Goal: Task Accomplishment & Management: Complete application form

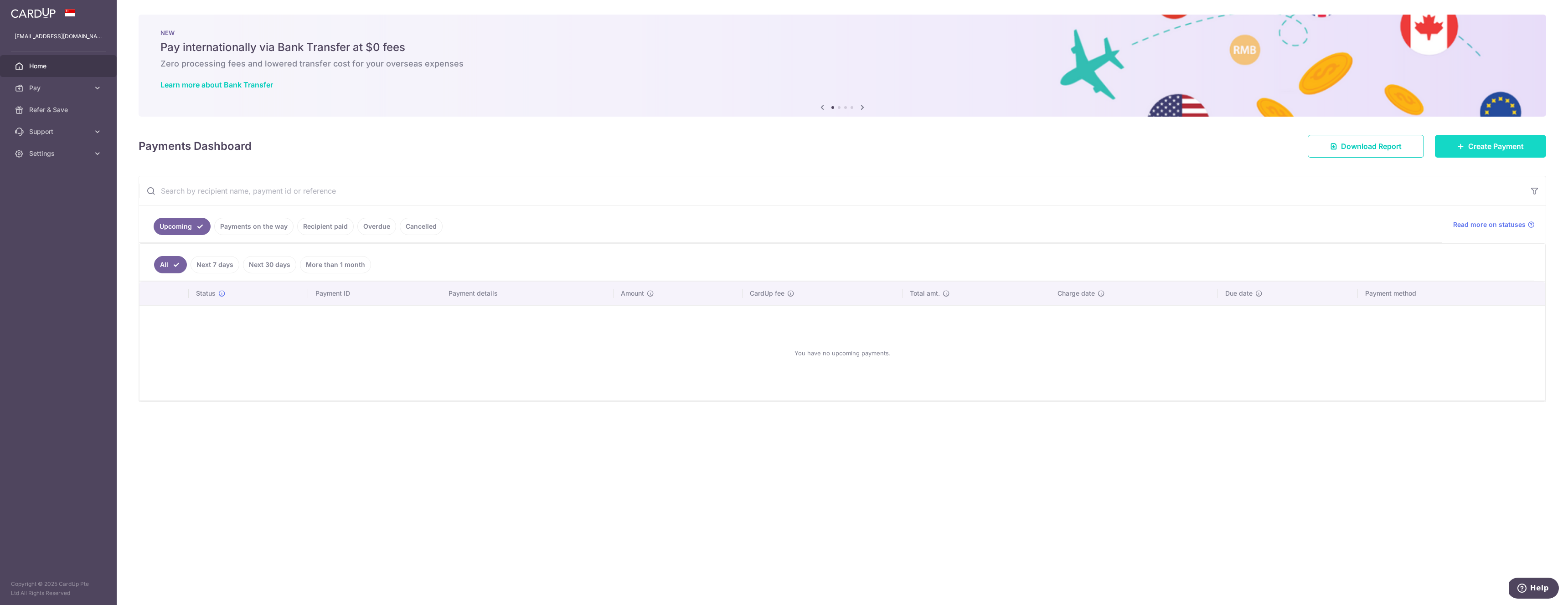
click at [1463, 145] on icon at bounding box center [1461, 146] width 7 height 7
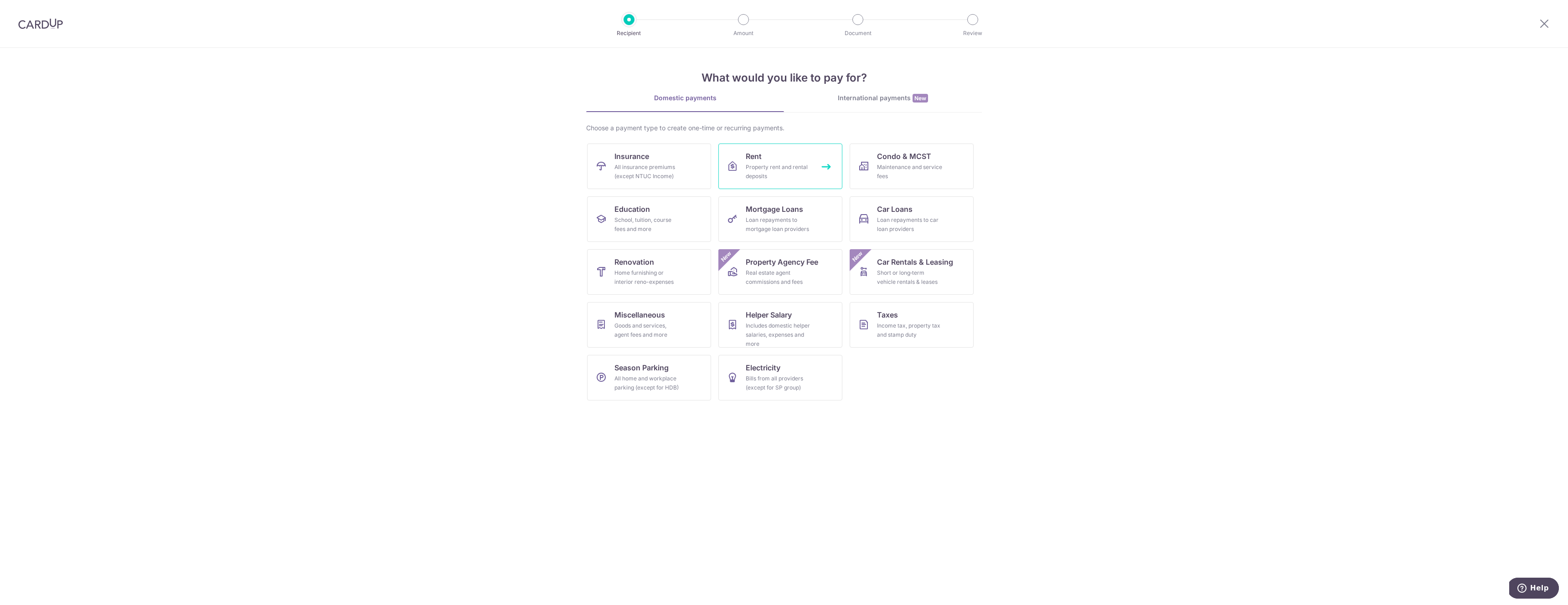
click at [784, 175] on div "Property rent and rental deposits" at bounding box center [779, 171] width 65 height 18
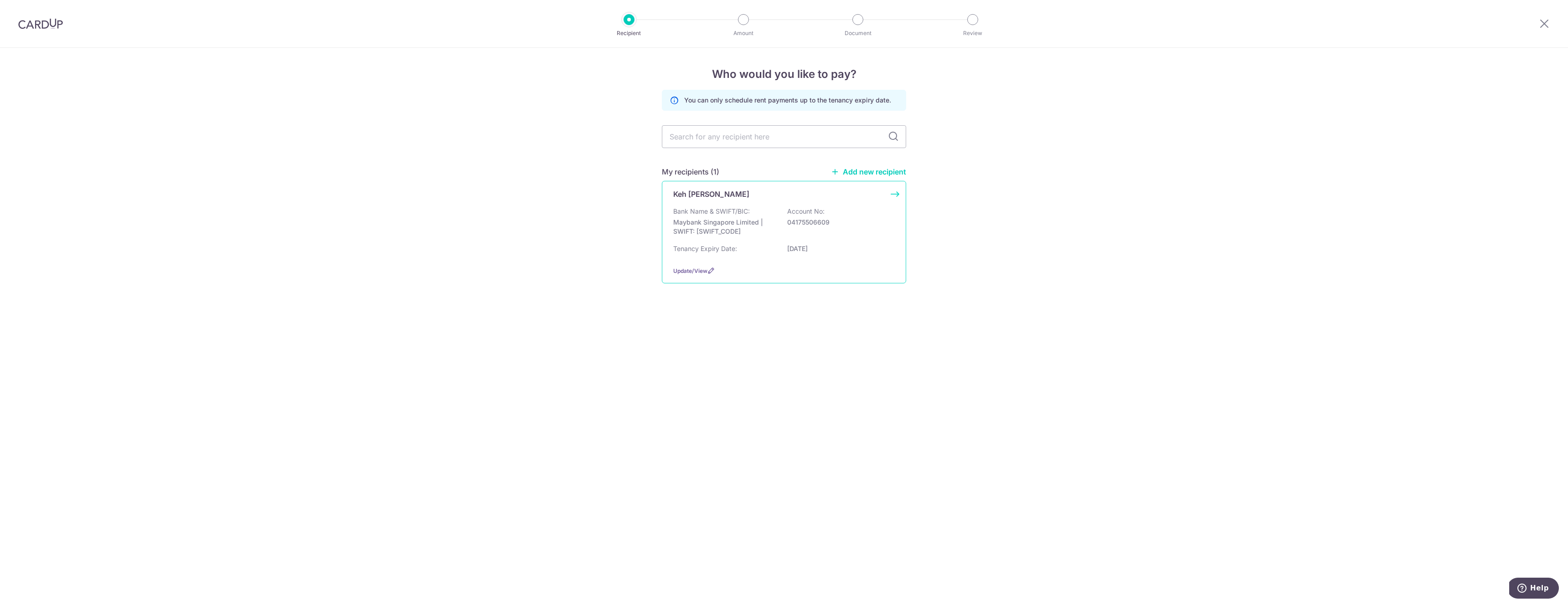
click at [729, 220] on p "Maybank Singapore Limited | SWIFT: MBBESGS2XXX" at bounding box center [724, 227] width 102 height 18
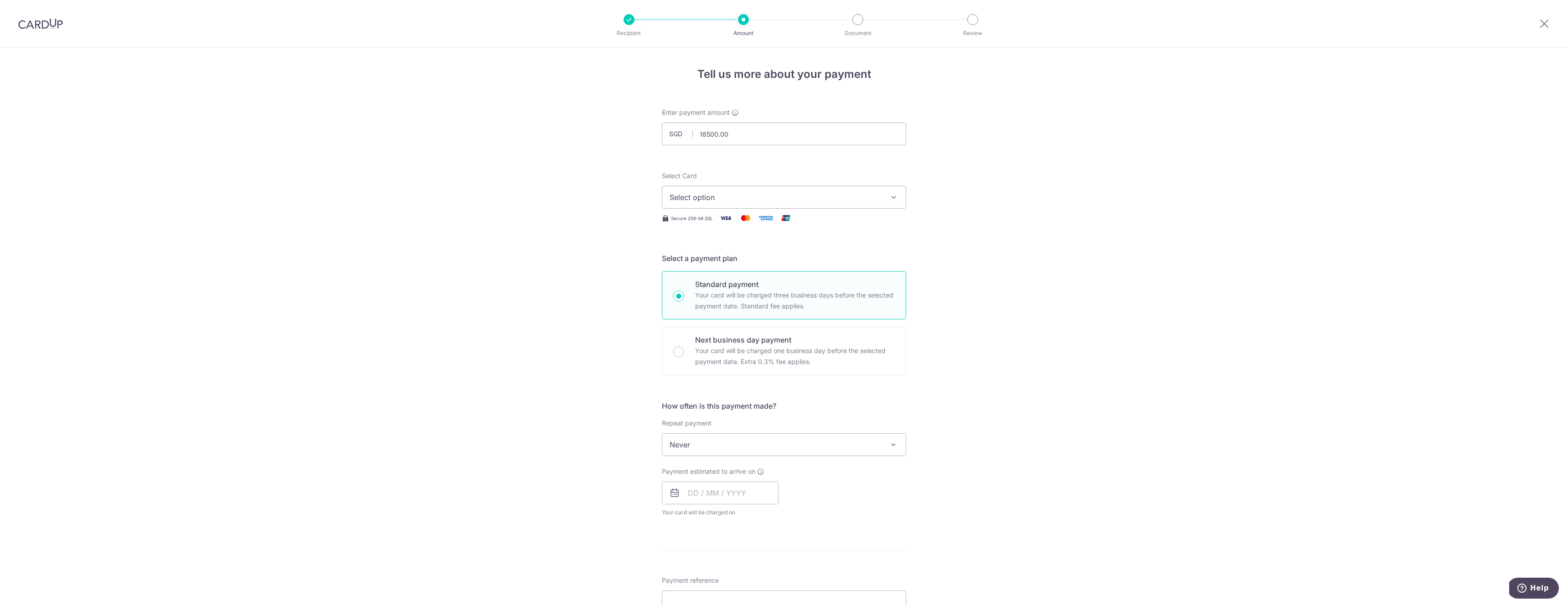
type input "18,500.00"
click at [727, 195] on span "Select option" at bounding box center [775, 197] width 213 height 11
click at [726, 285] on span "**** 2006" at bounding box center [783, 284] width 229 height 11
